Goal: Task Accomplishment & Management: Manage account settings

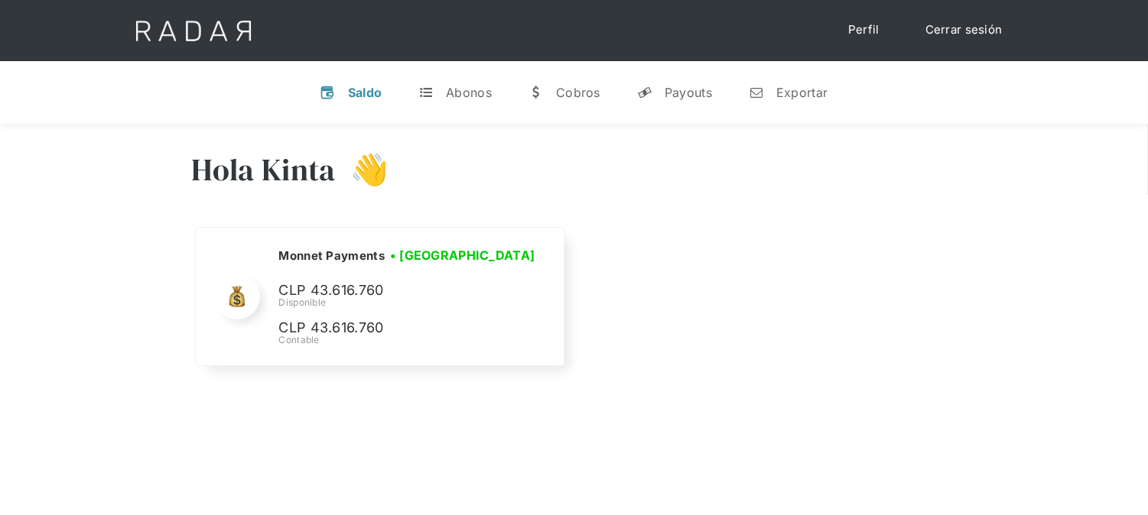
click at [936, 34] on link "Cerrar sesión" at bounding box center [964, 30] width 108 height 30
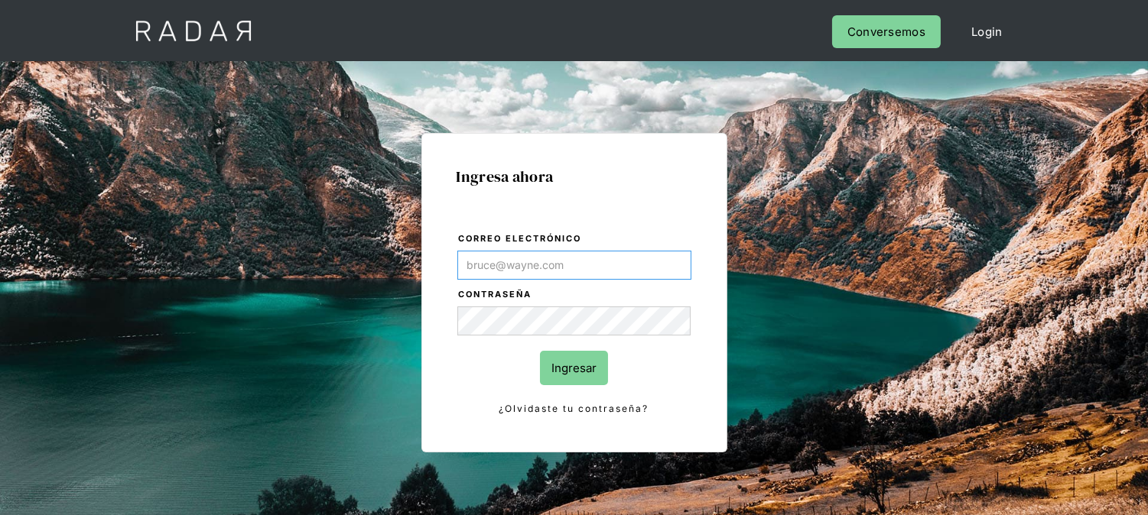
type input "[EMAIL_ADDRESS][DOMAIN_NAME]"
click at [583, 372] on input "Ingresar" at bounding box center [574, 368] width 68 height 34
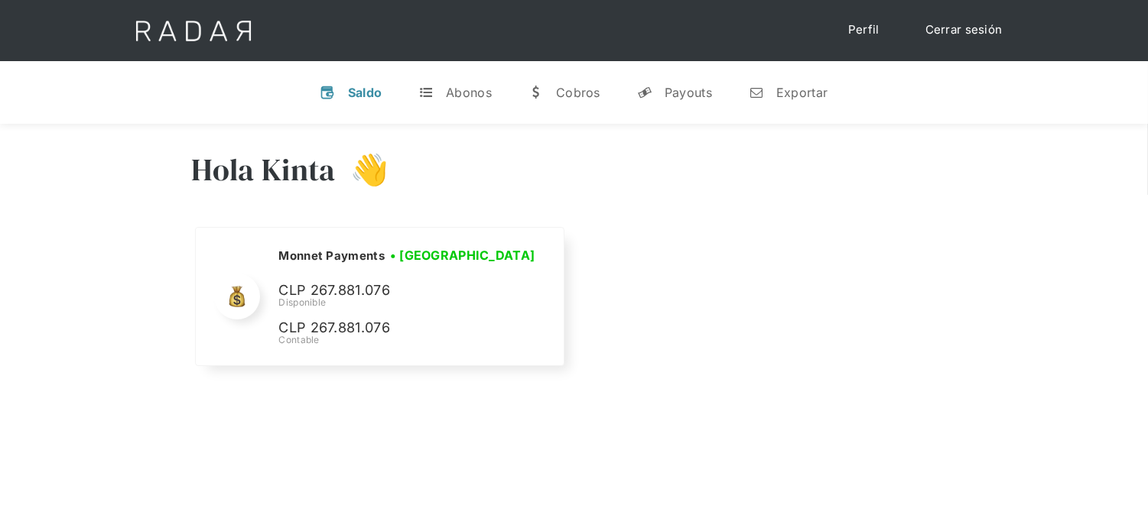
click at [964, 27] on link "Cerrar sesión" at bounding box center [964, 30] width 108 height 30
